Goal: Transaction & Acquisition: Book appointment/travel/reservation

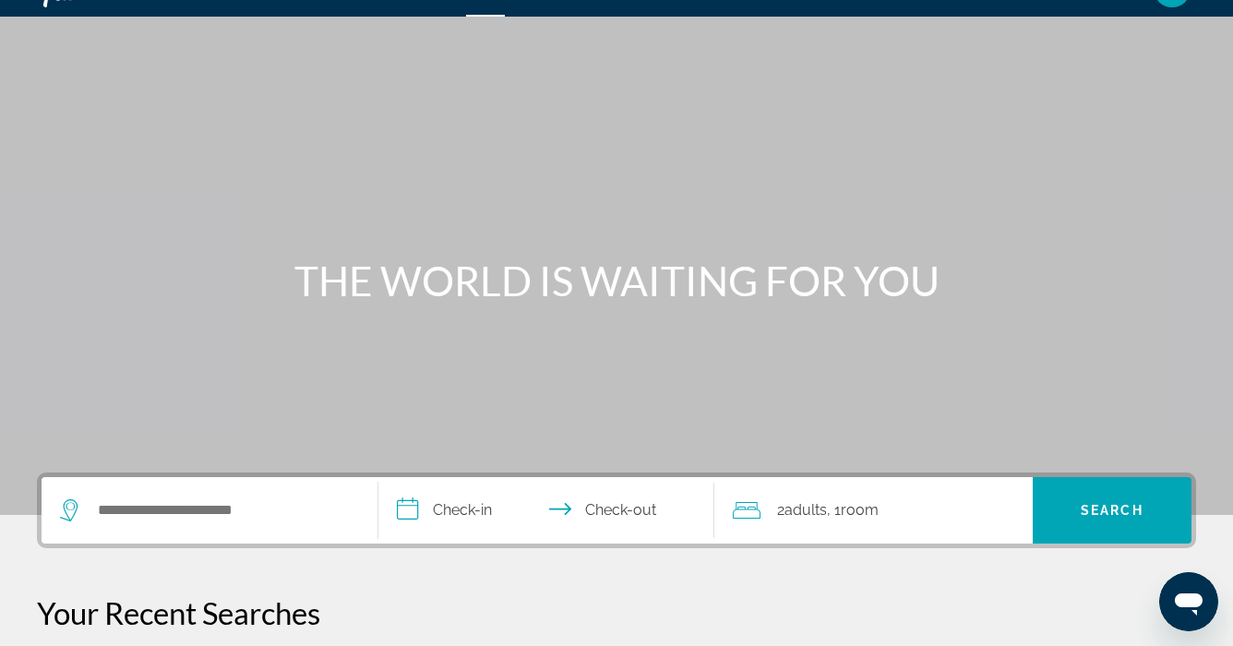
scroll to position [46, 0]
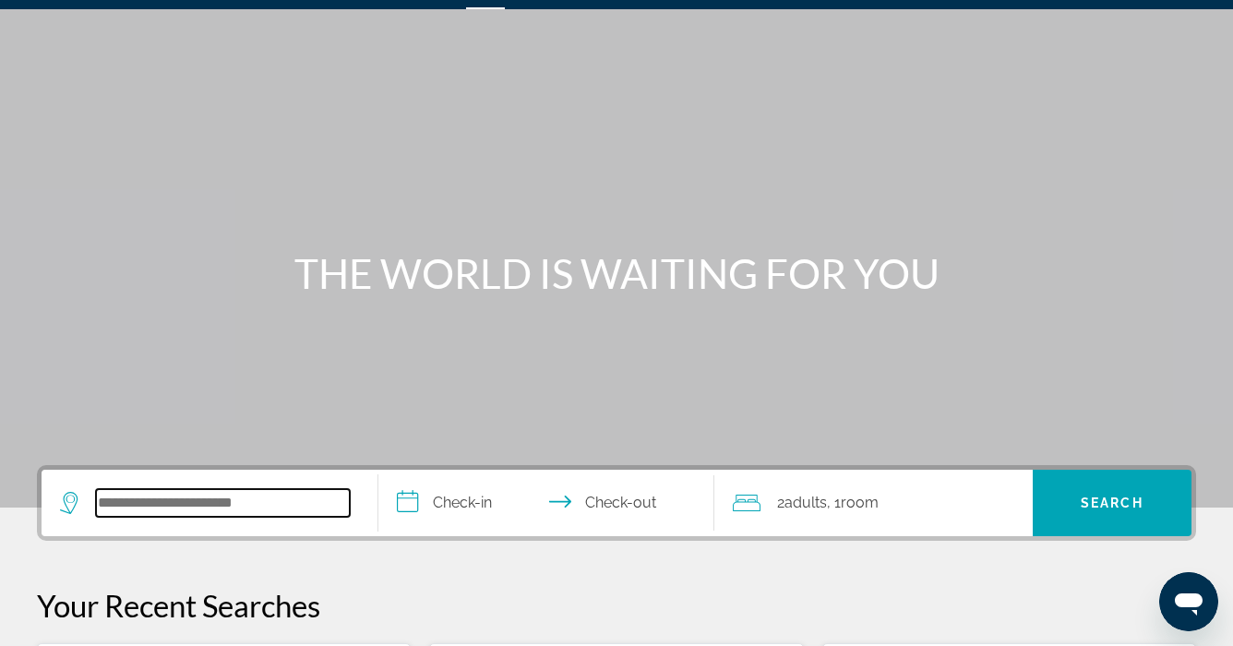
click at [98, 496] on input "Search hotel destination" at bounding box center [223, 503] width 254 height 28
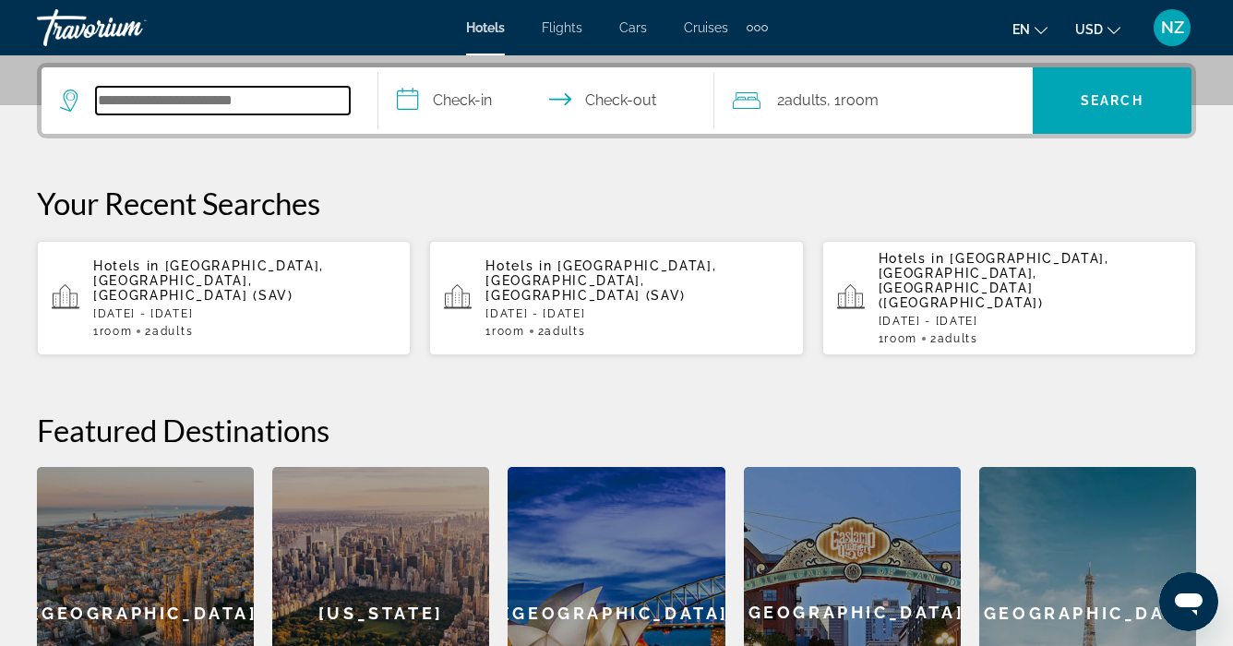
scroll to position [451, 0]
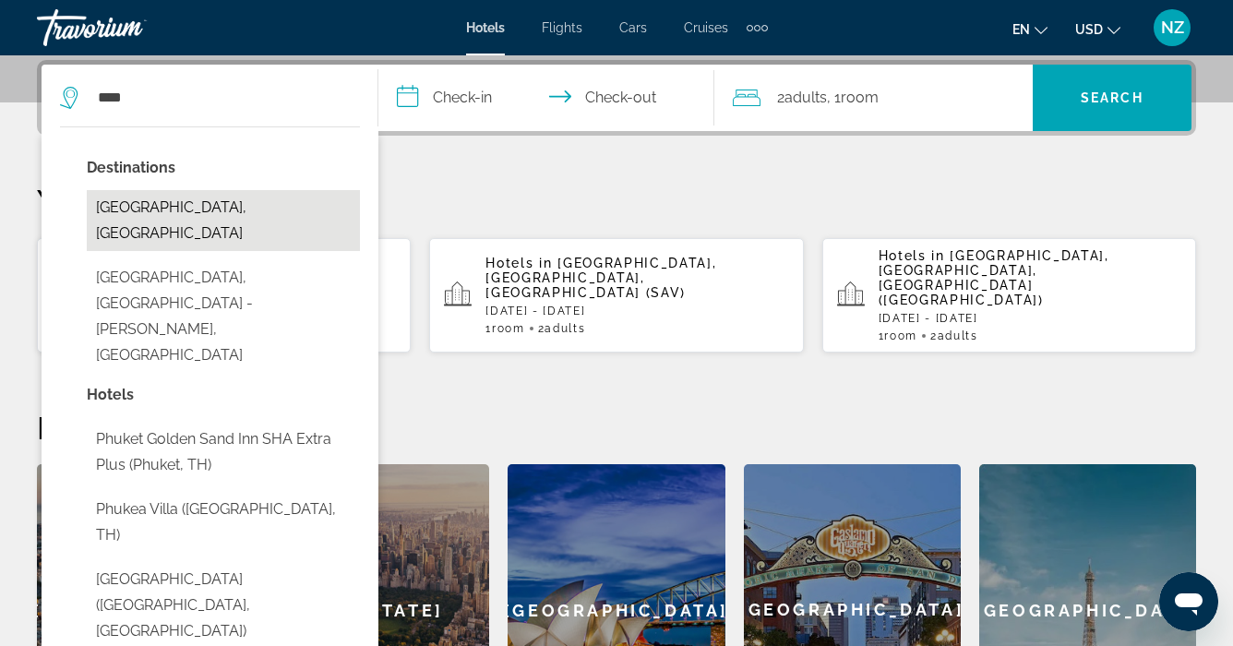
click at [183, 208] on button "[GEOGRAPHIC_DATA], [GEOGRAPHIC_DATA]" at bounding box center [223, 220] width 273 height 61
type input "**********"
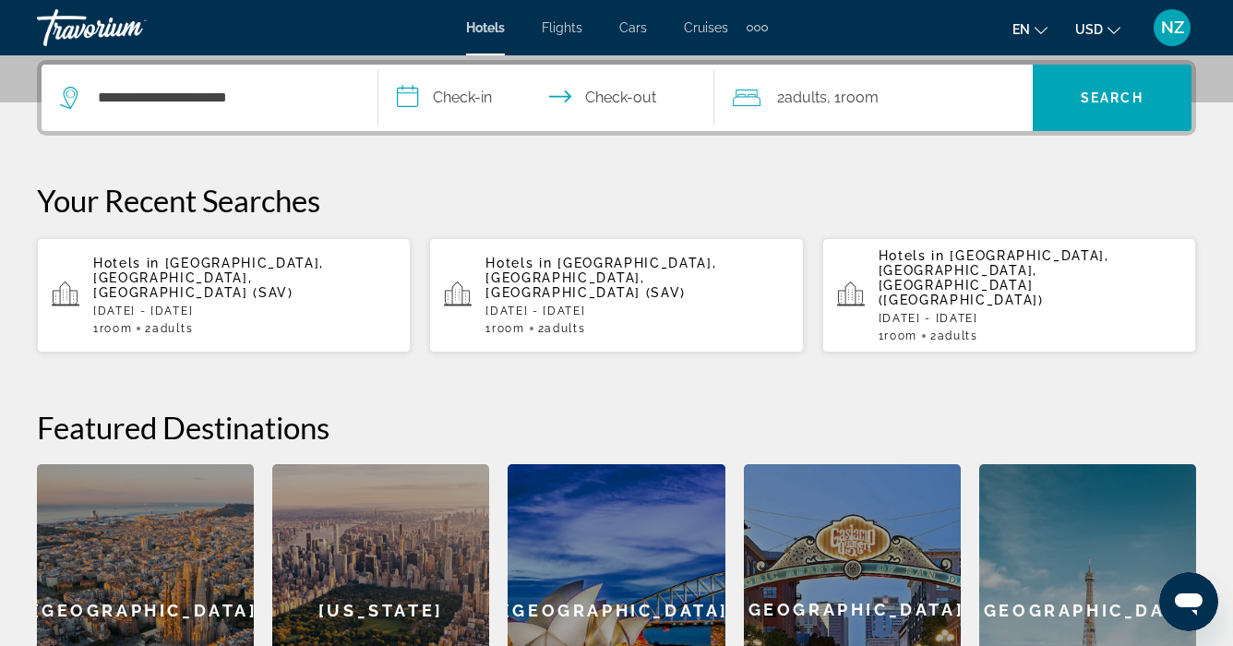
click at [449, 108] on input "**********" at bounding box center [550, 101] width 344 height 72
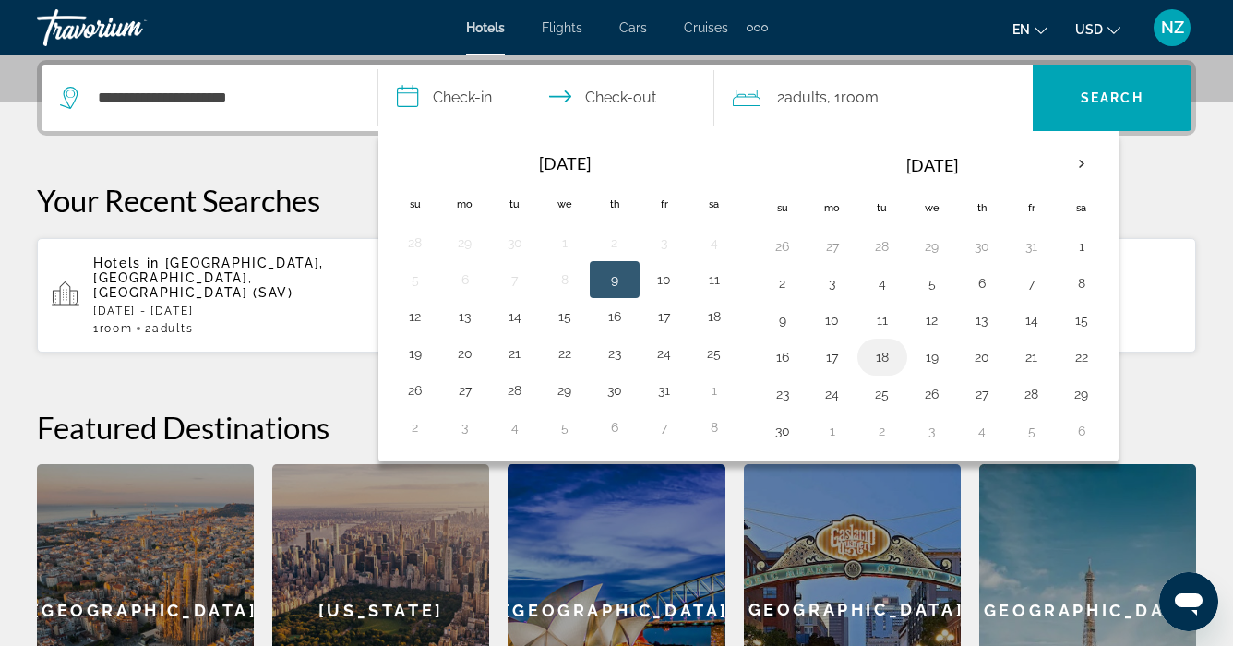
click at [880, 350] on button "18" at bounding box center [882, 357] width 30 height 26
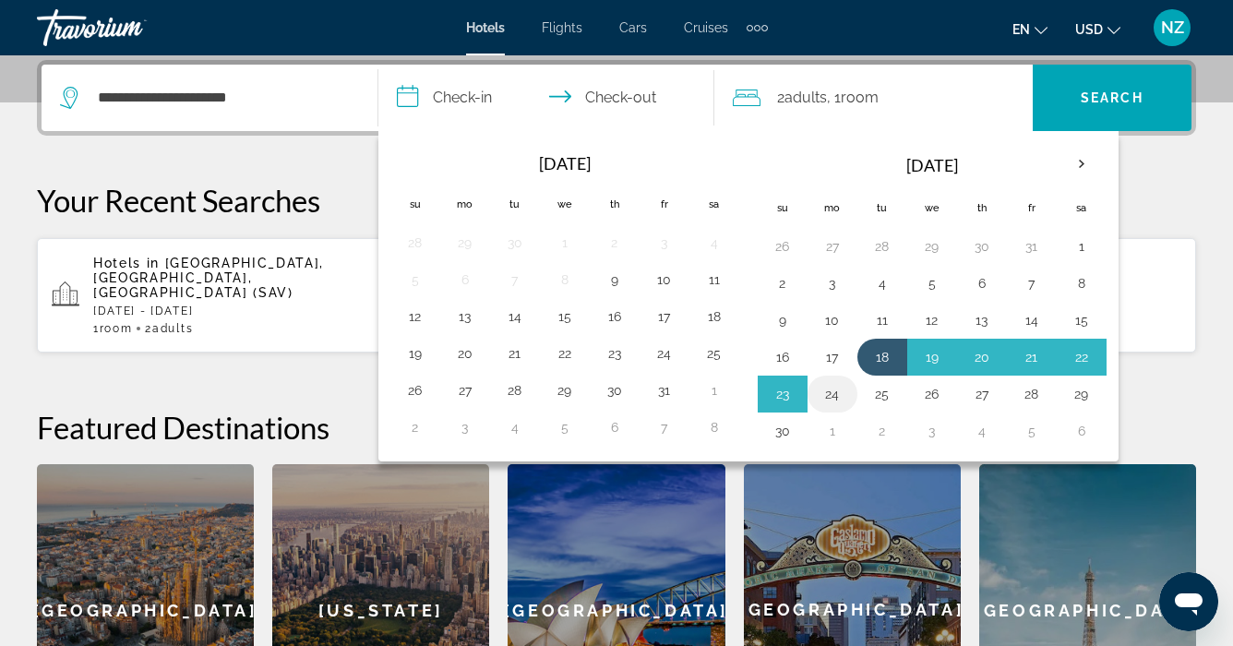
click at [841, 387] on button "24" at bounding box center [833, 394] width 30 height 26
type input "**********"
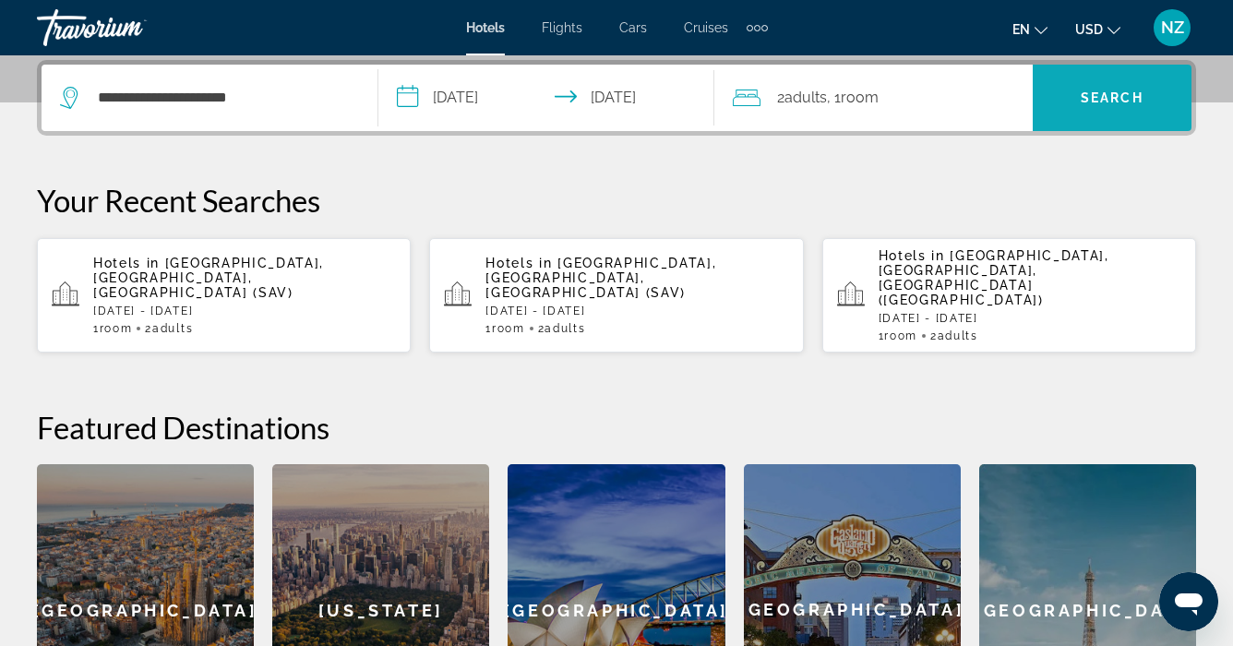
click at [1065, 92] on span "Search" at bounding box center [1112, 98] width 159 height 44
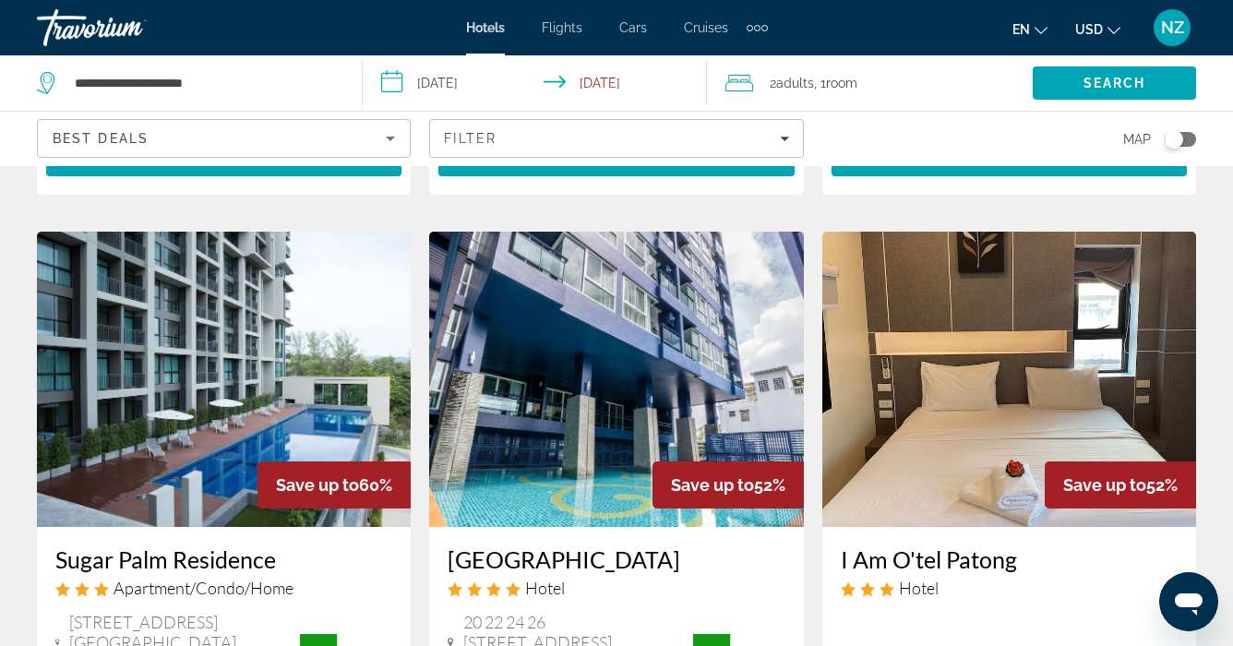
scroll to position [787, 0]
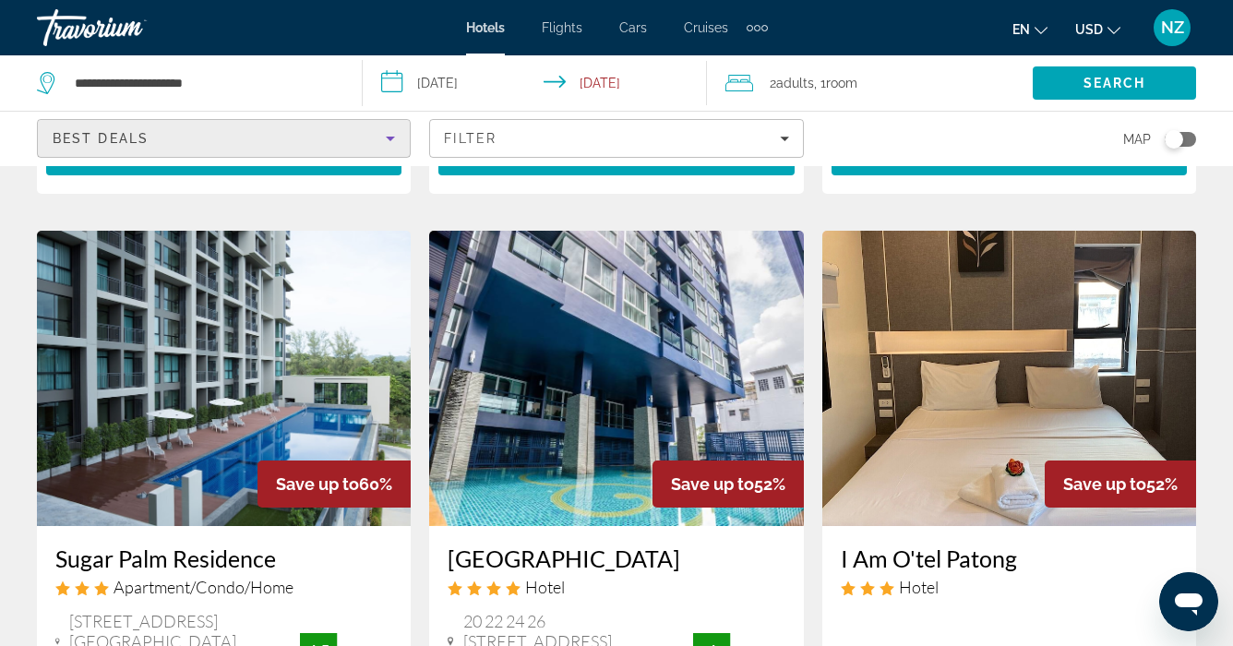
click at [393, 137] on icon "Sort by" at bounding box center [390, 139] width 9 height 5
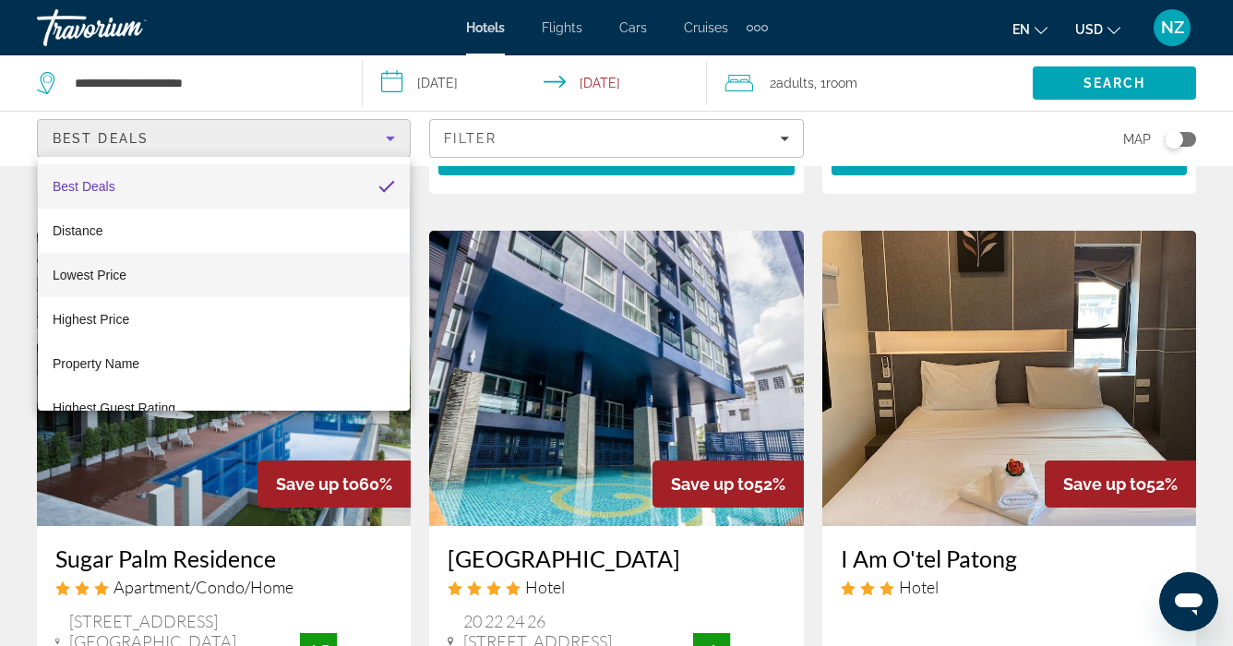
click at [286, 261] on mat-option "Lowest Price" at bounding box center [224, 275] width 372 height 44
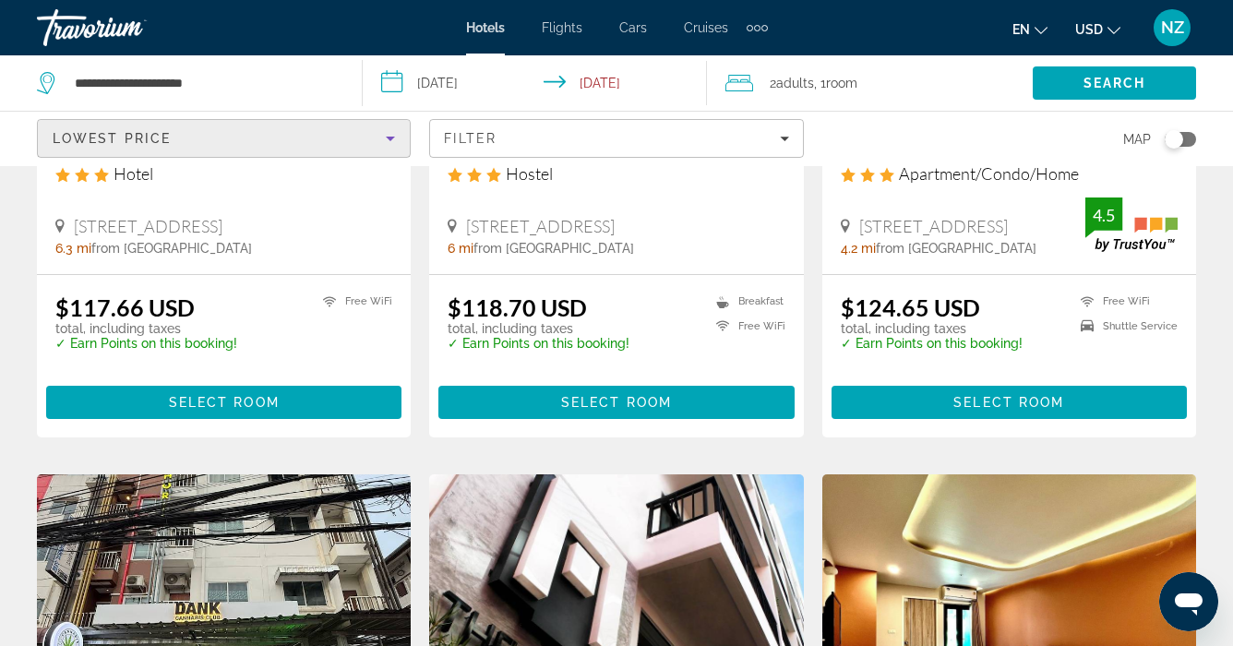
scroll to position [419, 0]
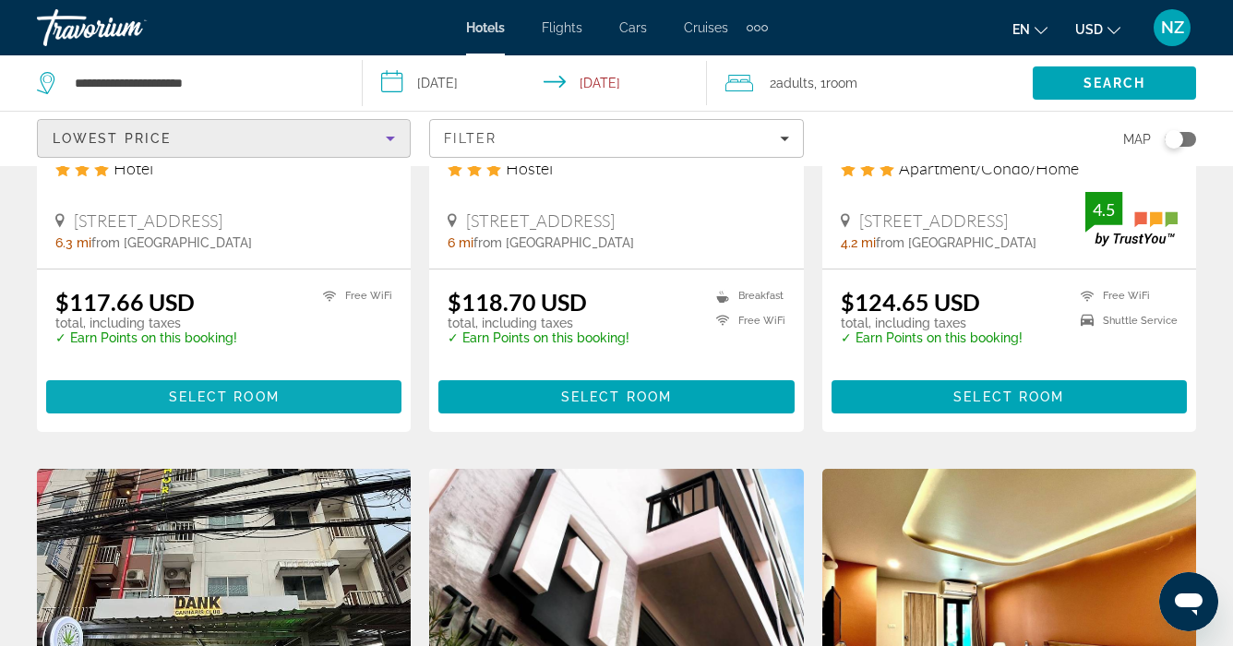
click at [208, 391] on span "Select Room" at bounding box center [224, 396] width 111 height 15
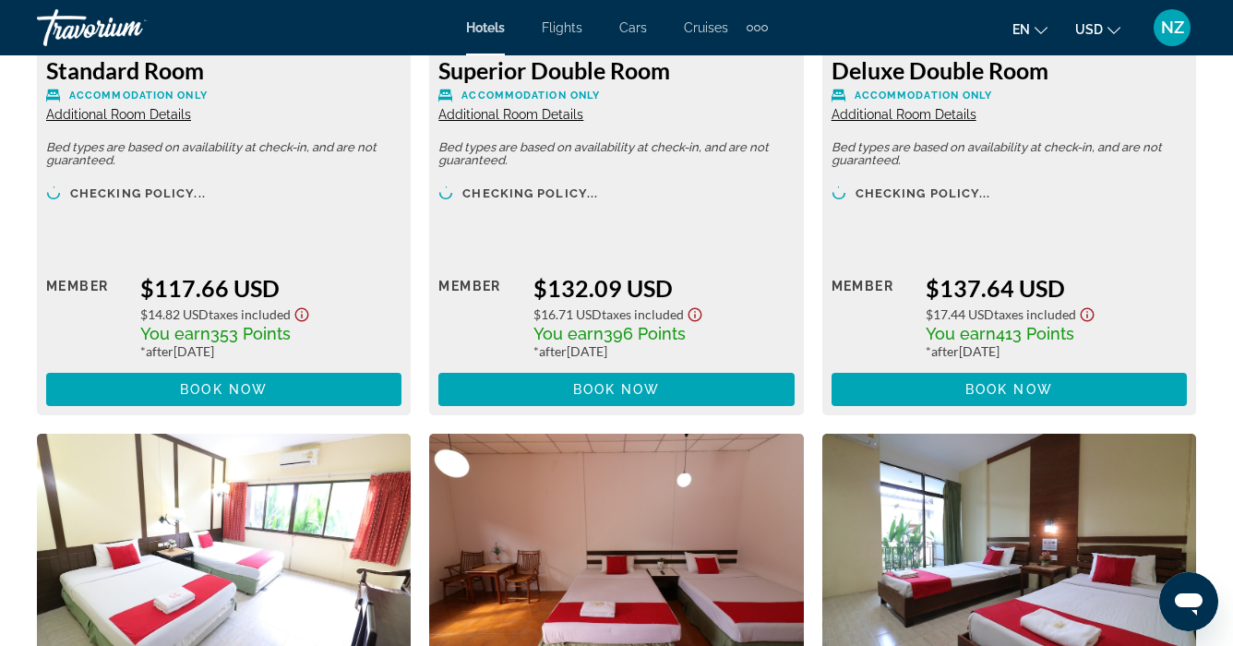
scroll to position [3096, 0]
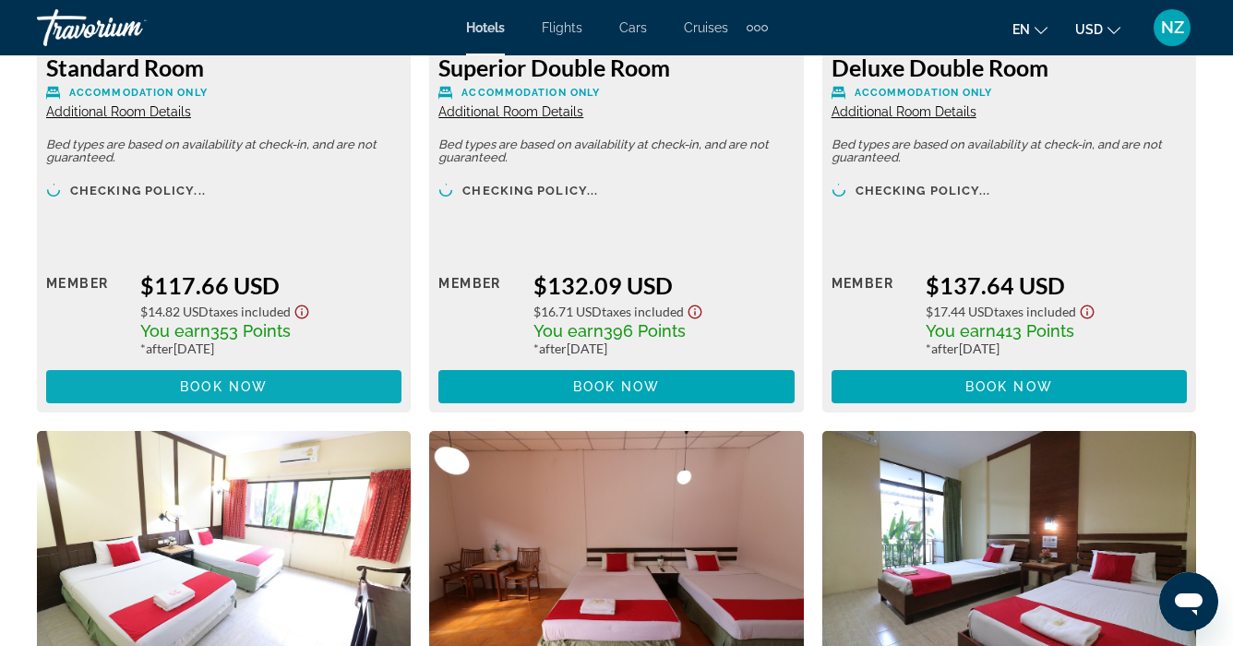
click at [257, 382] on span "Book now" at bounding box center [224, 386] width 88 height 15
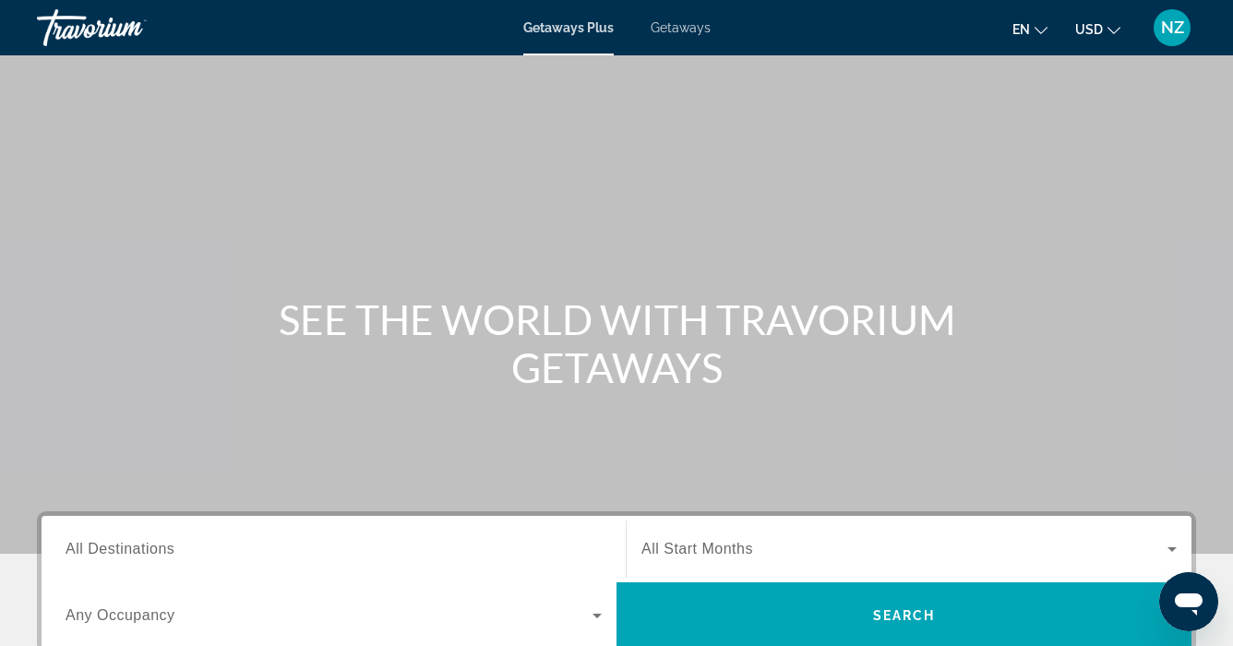
click at [66, 547] on span "All Destinations" at bounding box center [120, 549] width 109 height 16
click at [66, 547] on input "Destination All Destinations" at bounding box center [334, 550] width 536 height 22
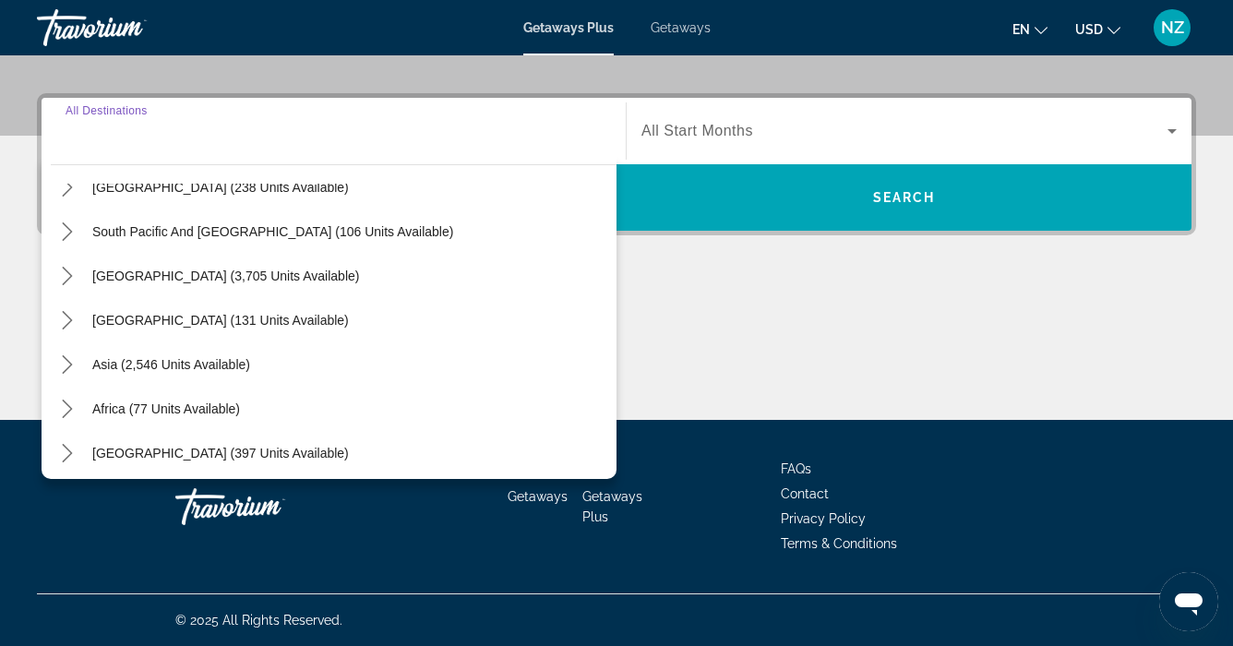
scroll to position [299, 0]
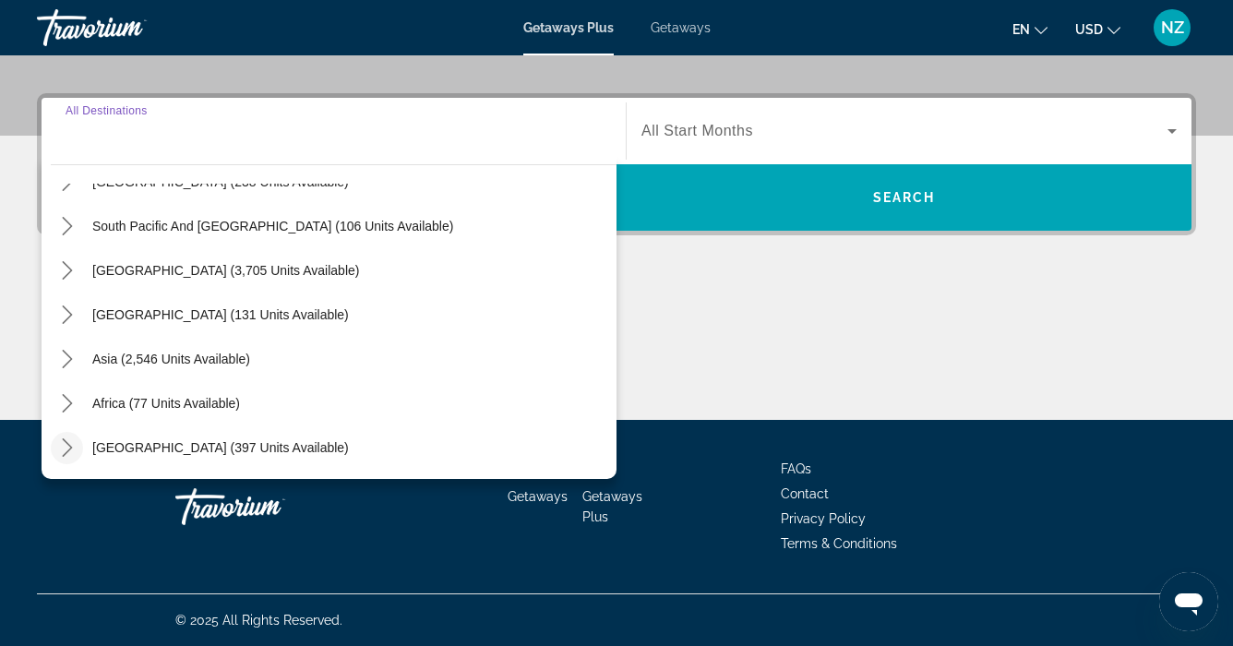
click at [64, 449] on icon "Toggle Middle East (397 units available) submenu" at bounding box center [67, 447] width 18 height 18
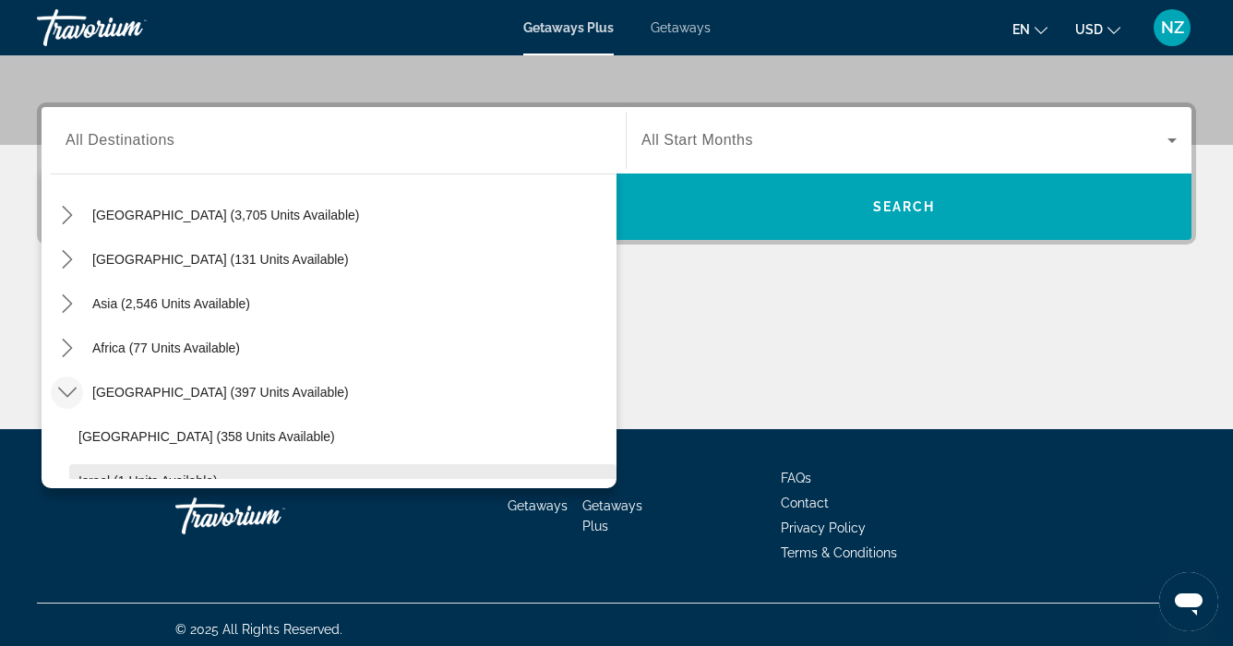
scroll to position [356, 0]
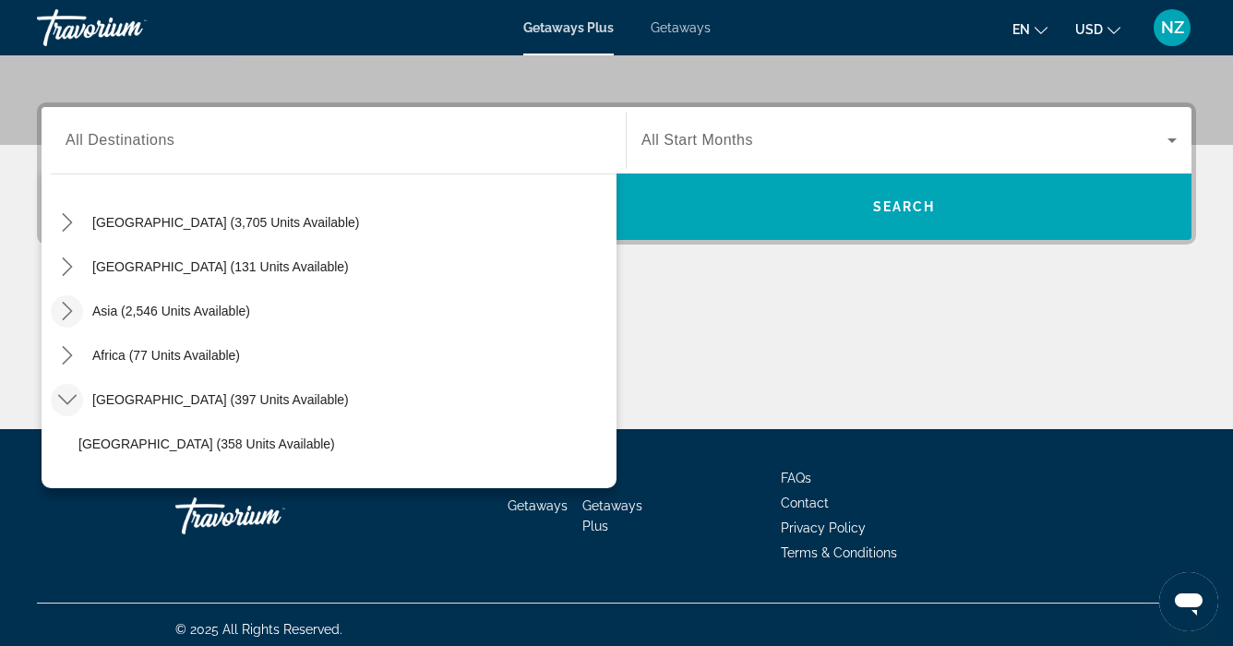
click at [62, 306] on icon "Toggle Asia (2,546 units available) submenu" at bounding box center [67, 311] width 18 height 18
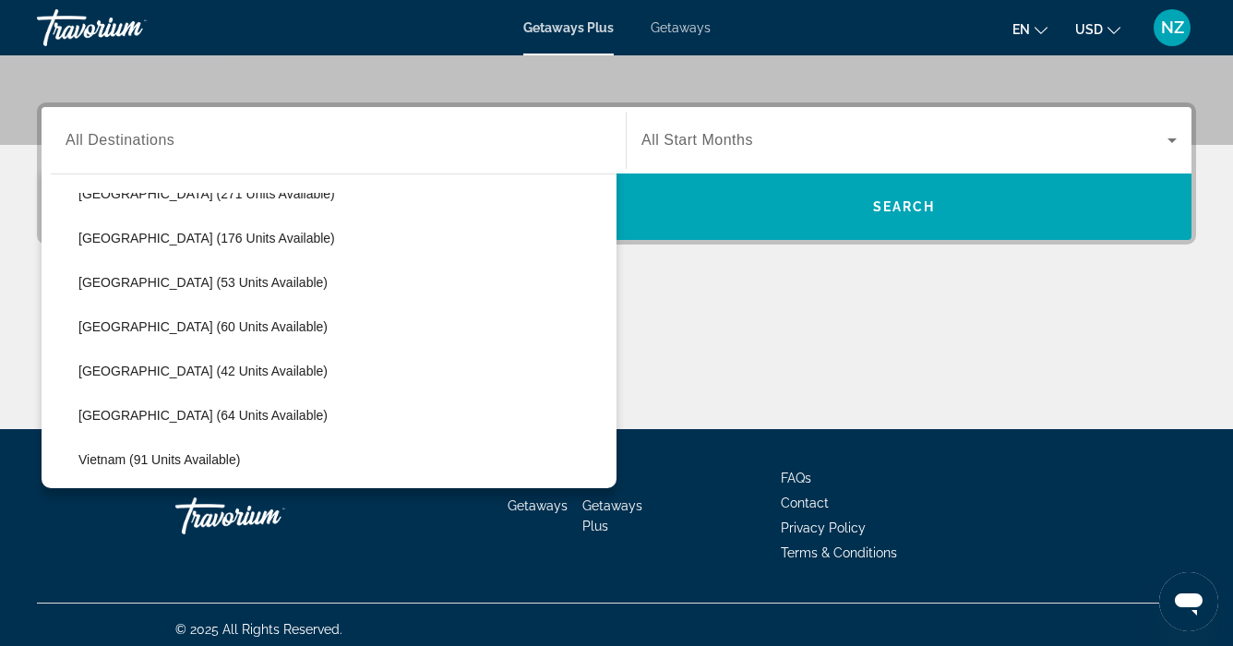
scroll to position [656, 0]
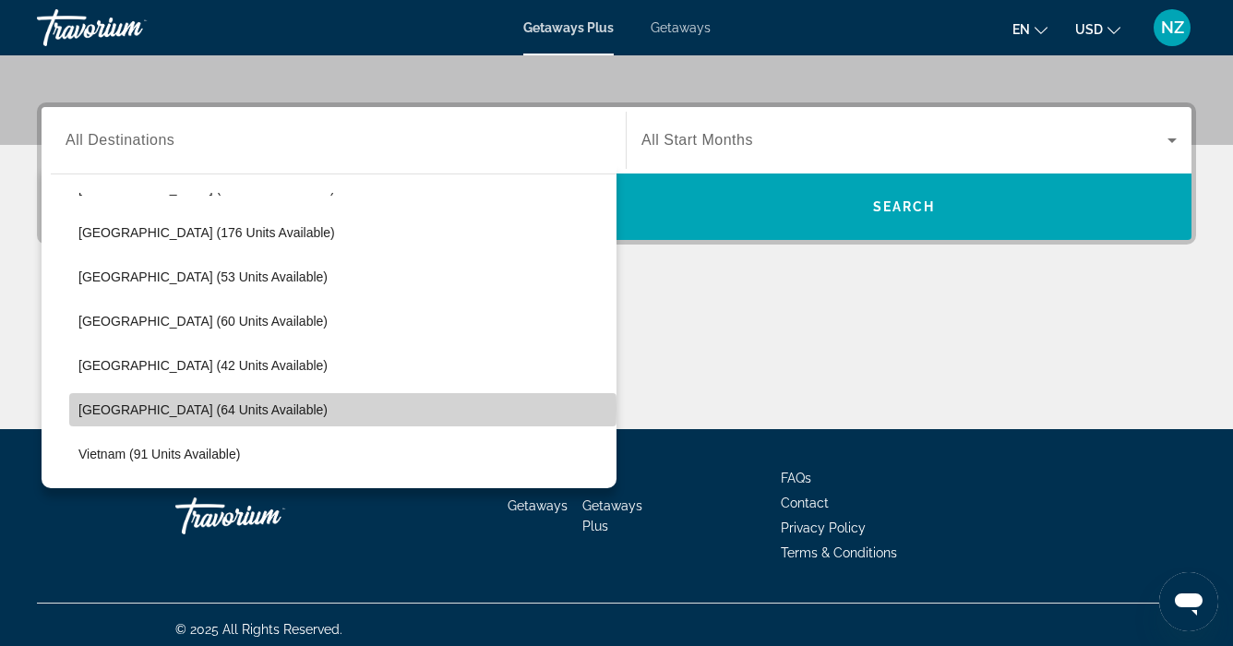
click at [106, 408] on span "Thailand (64 units available)" at bounding box center [202, 409] width 249 height 15
type input "**********"
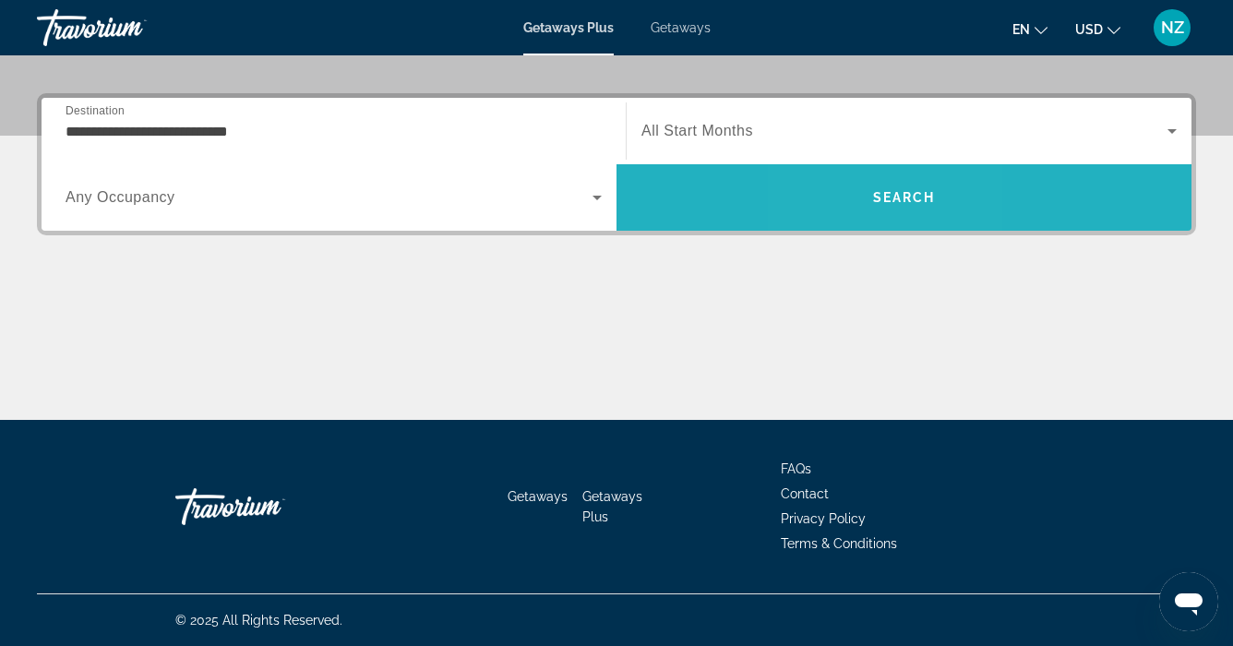
click at [863, 203] on span "Search" at bounding box center [903, 197] width 575 height 44
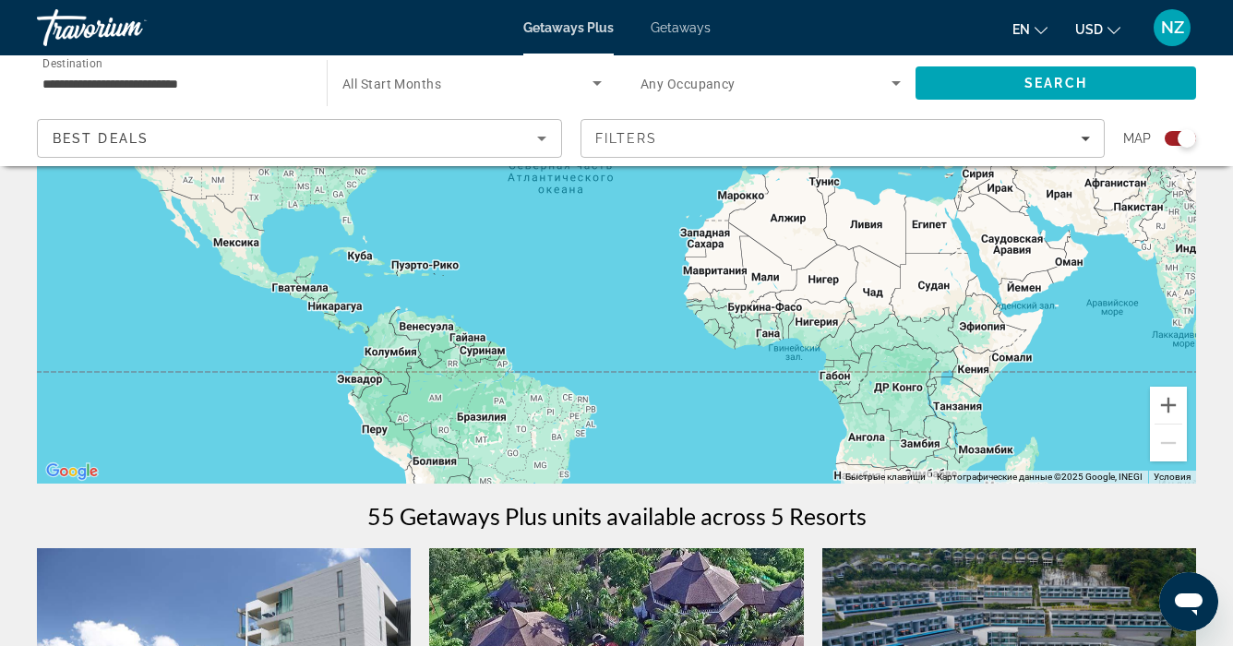
scroll to position [273, 0]
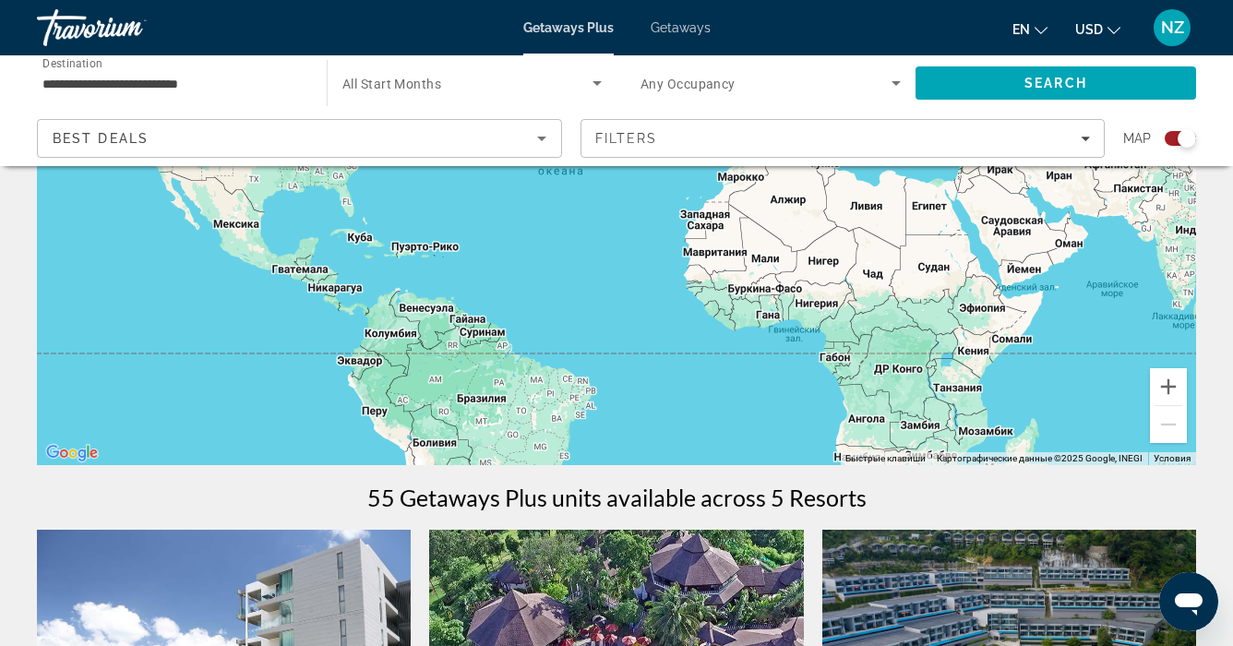
click at [543, 140] on icon "Sort by" at bounding box center [542, 138] width 22 height 22
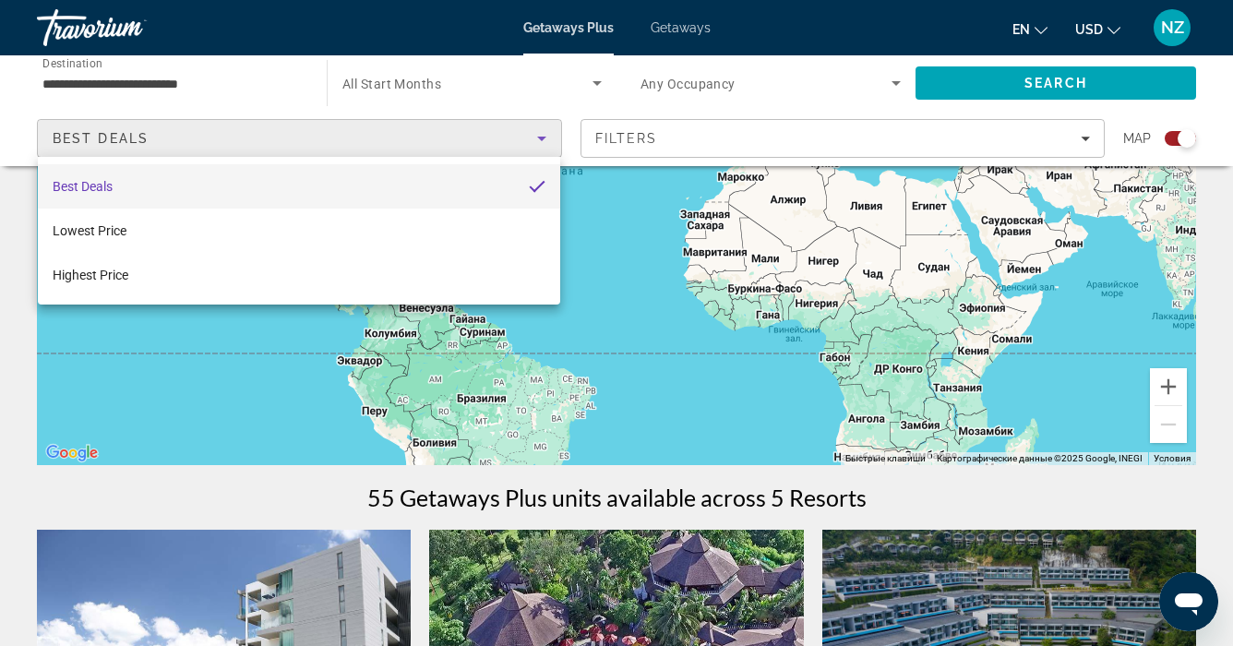
click at [1085, 141] on div at bounding box center [616, 323] width 1233 height 646
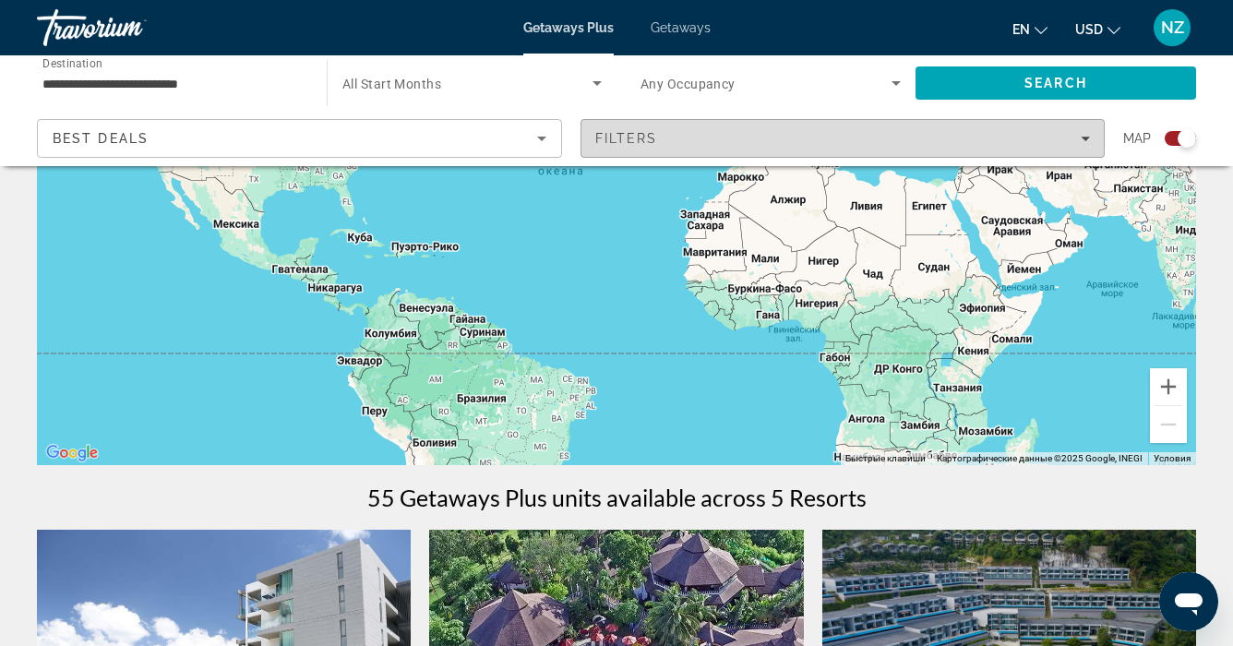
click at [1085, 139] on icon "Filters" at bounding box center [1085, 139] width 9 height 5
